Goal: Task Accomplishment & Management: Manage account settings

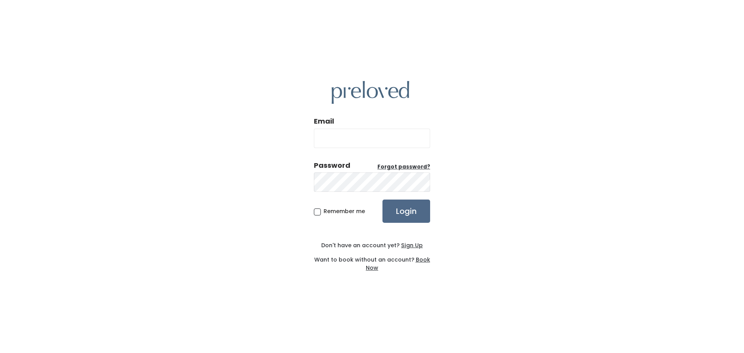
click at [388, 138] on input "Email" at bounding box center [372, 138] width 116 height 19
type input "kathryan622@gmail.com"
click at [383, 200] on input "Login" at bounding box center [407, 211] width 48 height 23
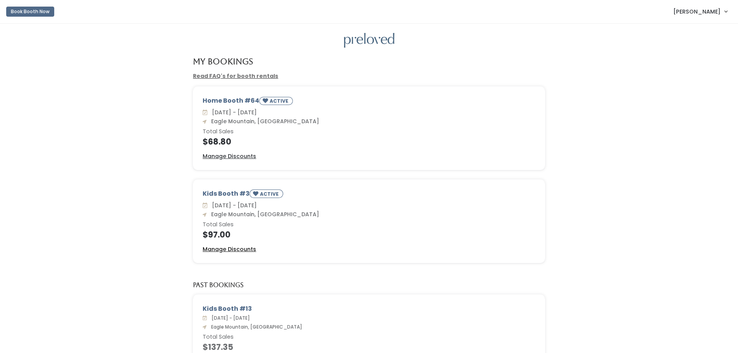
click at [224, 249] on u "Manage Discounts" at bounding box center [229, 249] width 53 height 8
click at [232, 150] on div "Home Booth #64 ACTIVE Sat. Aug 9 - Fri. Aug 15 Eagle Mountain, Ut Total Sales $…" at bounding box center [369, 128] width 352 height 83
click at [232, 153] on u "Manage Discounts" at bounding box center [229, 156] width 53 height 8
click at [629, 145] on div "Home Booth #64 ACTIVE Sat. Aug 9 - Fri. Aug 15 Eagle Mountain, Ut Total Sales $…" at bounding box center [369, 132] width 723 height 93
